Goal: Transaction & Acquisition: Subscribe to service/newsletter

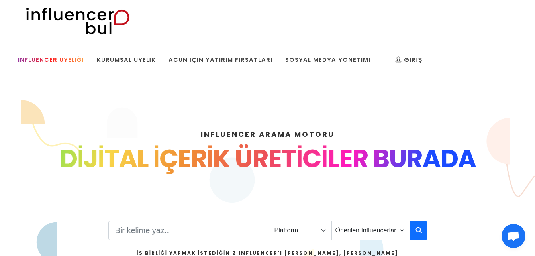
click at [84, 55] on div "Influencer Üyeliği" at bounding box center [51, 59] width 66 height 9
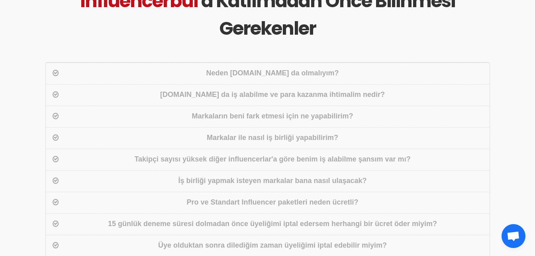
scroll to position [920, 0]
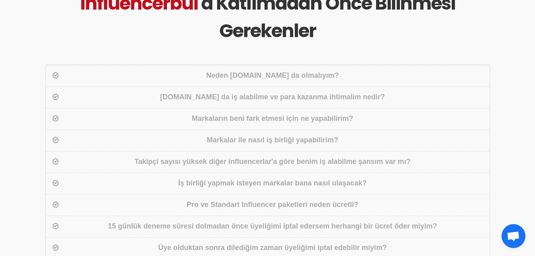
click at [290, 77] on div "Neden influencerbul.com da olmalıyım?" at bounding box center [273, 76] width 425 height 12
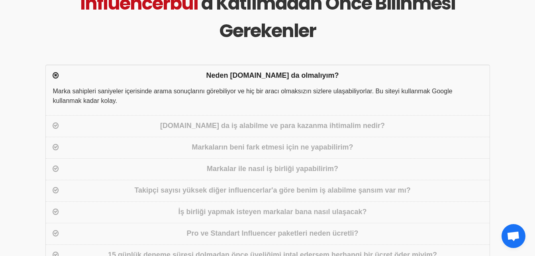
scroll to position [1144, 0]
